Goal: Task Accomplishment & Management: Use online tool/utility

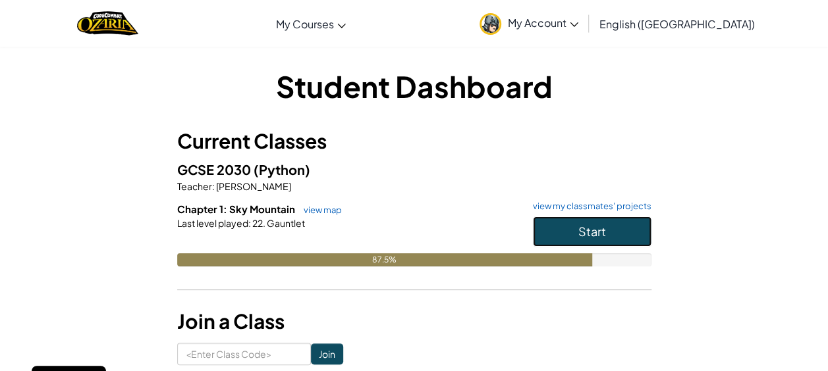
click at [585, 234] on span "Start" at bounding box center [592, 231] width 28 height 15
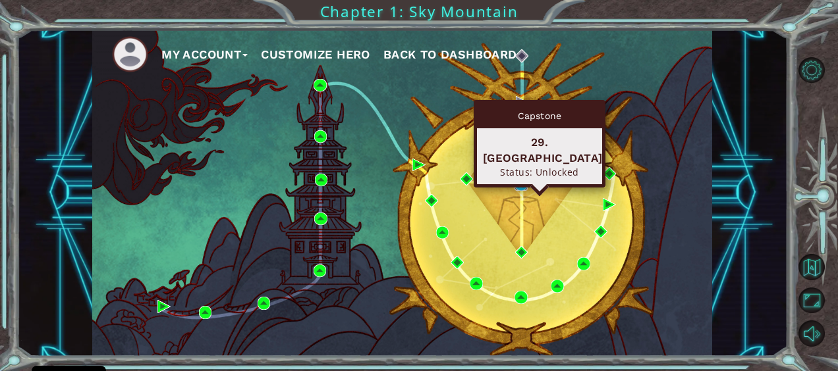
click at [517, 183] on img at bounding box center [520, 184] width 13 height 13
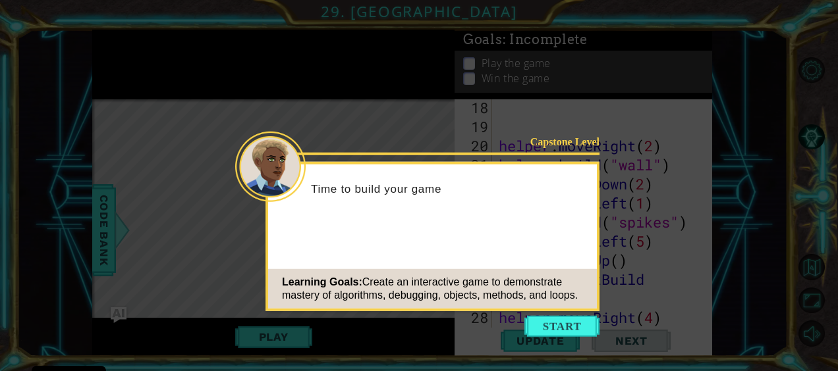
scroll to position [516, 0]
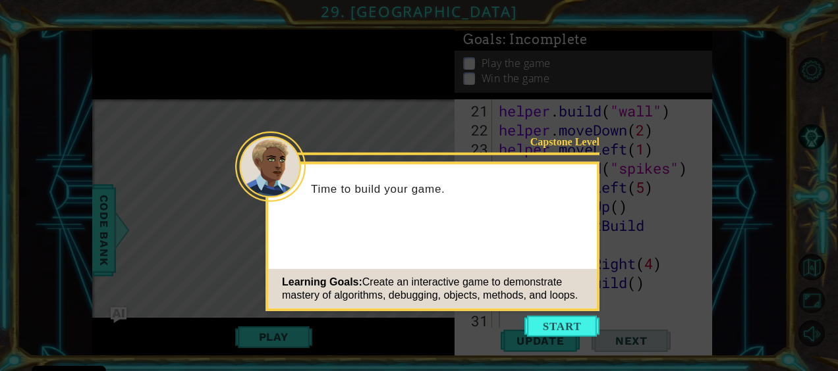
click at [159, 224] on icon at bounding box center [419, 185] width 838 height 371
click at [578, 314] on icon at bounding box center [419, 185] width 838 height 371
click at [579, 333] on button "Start" at bounding box center [561, 326] width 75 height 21
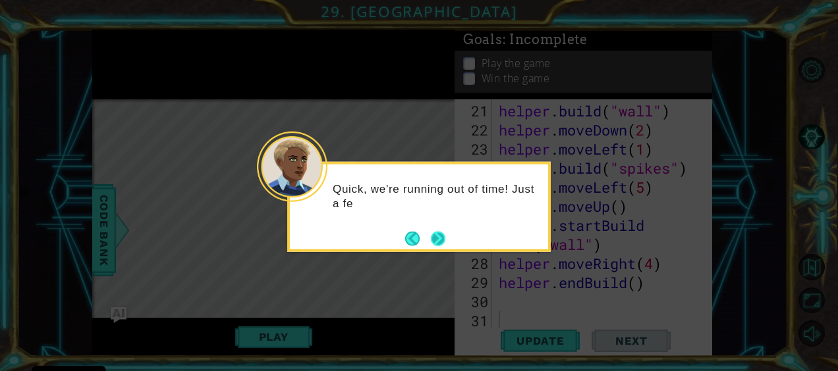
click at [441, 233] on button "Next" at bounding box center [438, 238] width 14 height 14
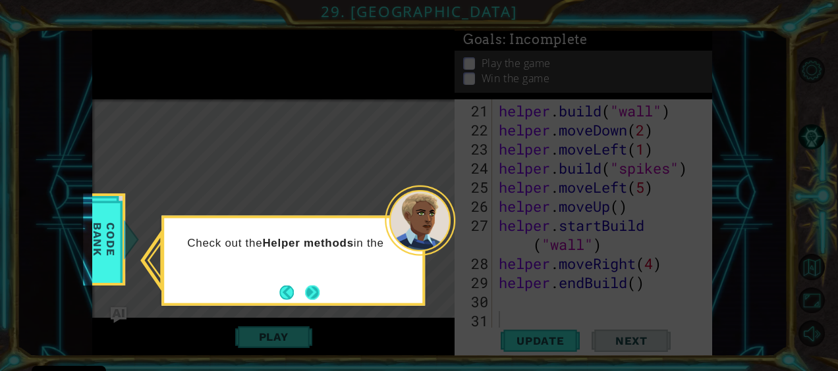
click at [311, 296] on button "Next" at bounding box center [312, 292] width 14 height 14
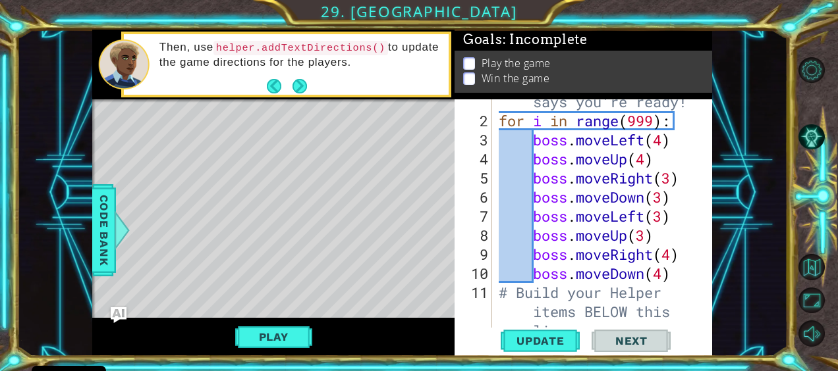
scroll to position [46, 0]
